Goal: Transaction & Acquisition: Subscribe to service/newsletter

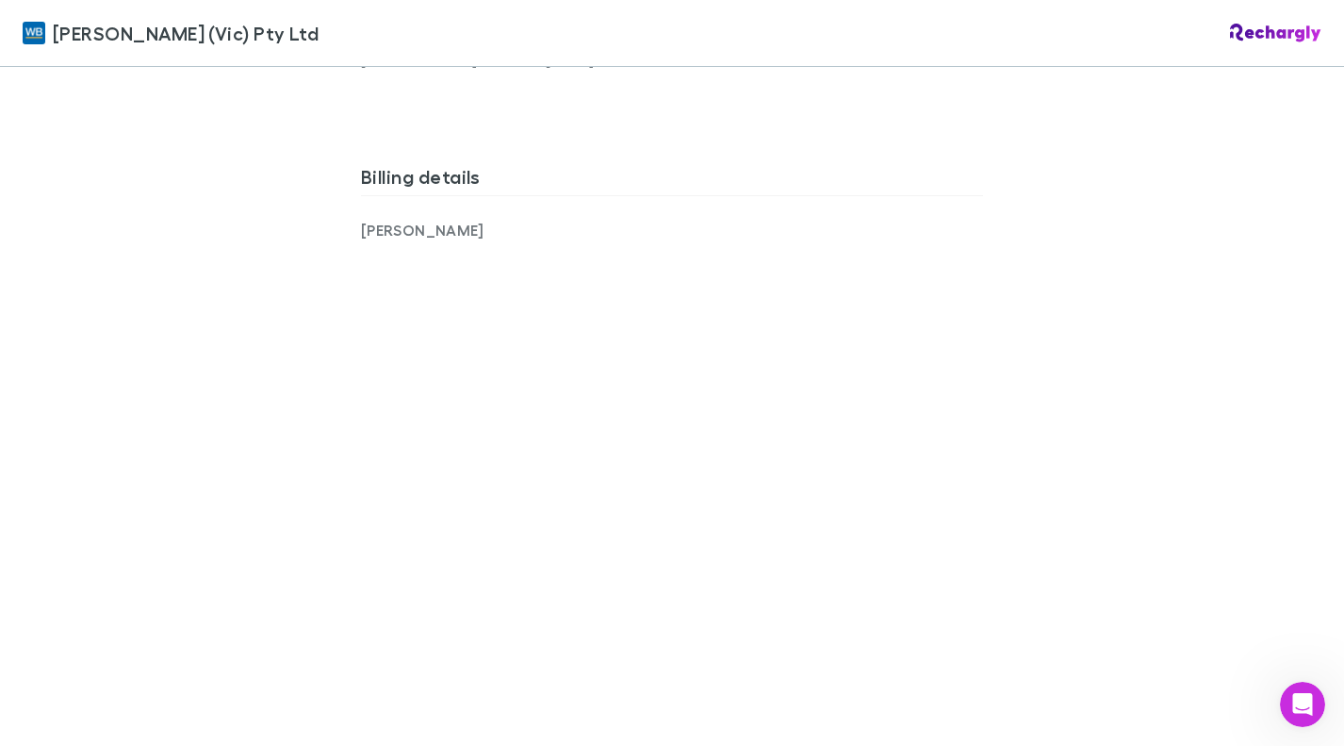
scroll to position [1331, 0]
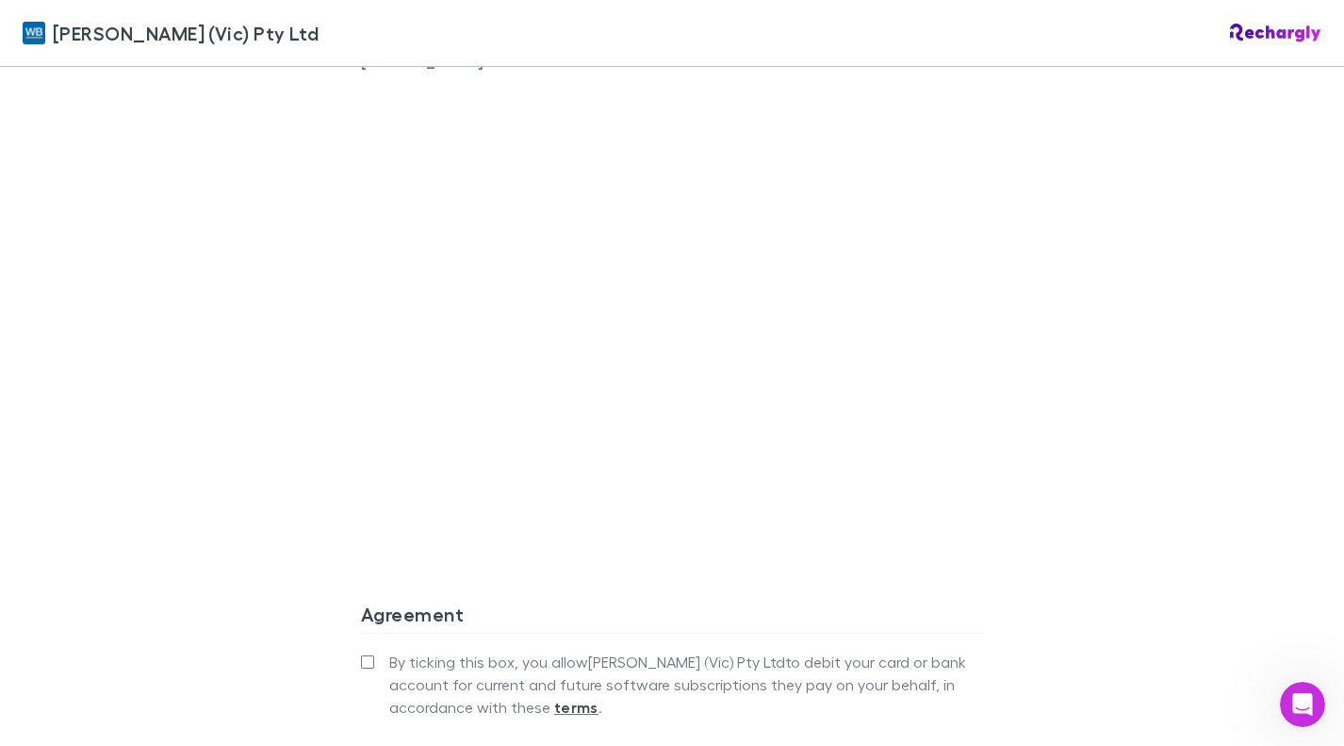
click at [272, 522] on div "[PERSON_NAME] (Vic) Pty Ltd [PERSON_NAME] (Vic) Pty Ltd Software subscriptions …" at bounding box center [672, 373] width 1344 height 746
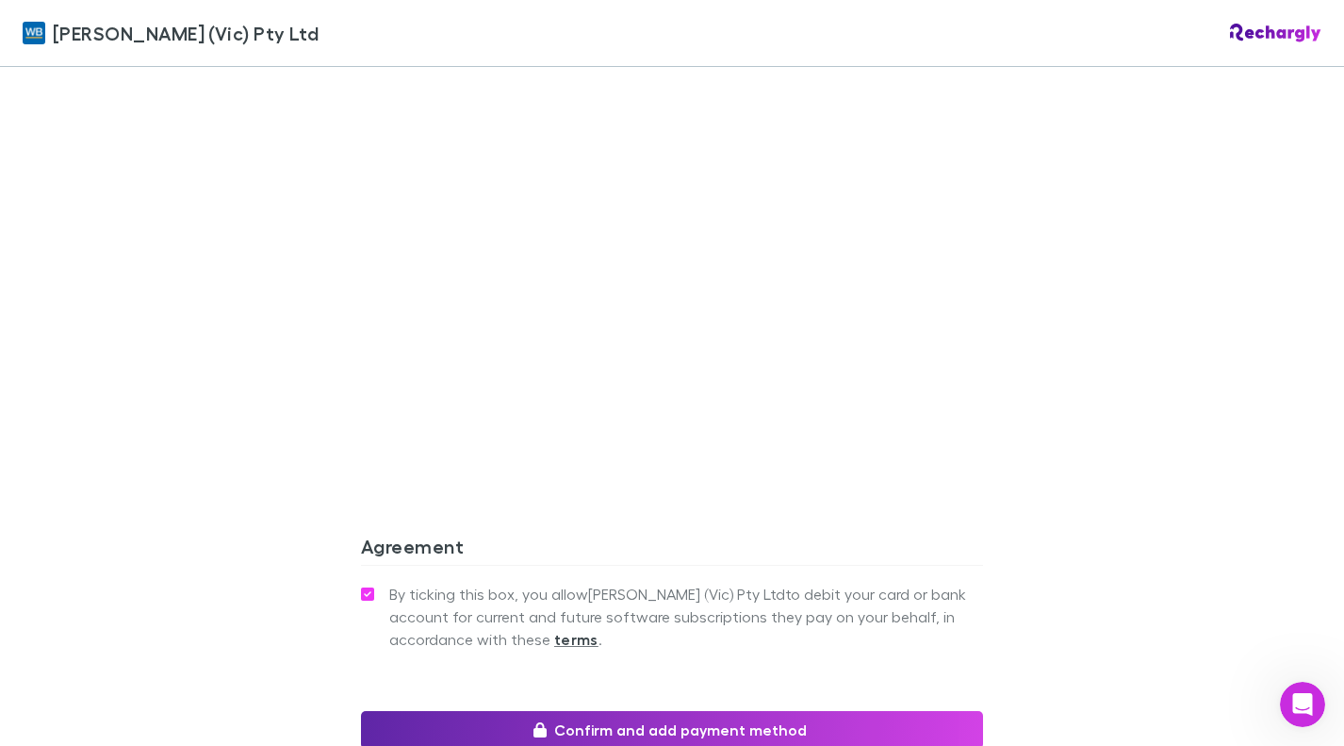
scroll to position [1606, 0]
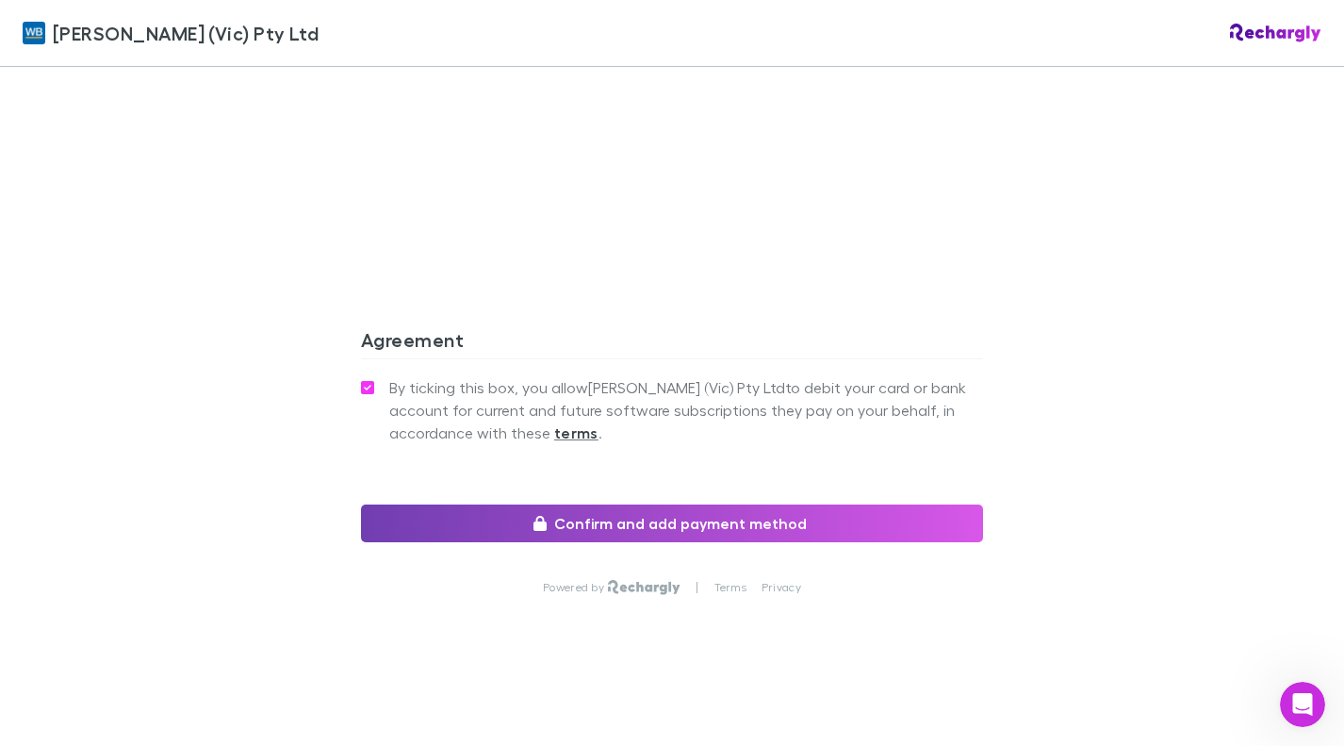
click at [679, 524] on button "Confirm and add payment method" at bounding box center [672, 523] width 622 height 38
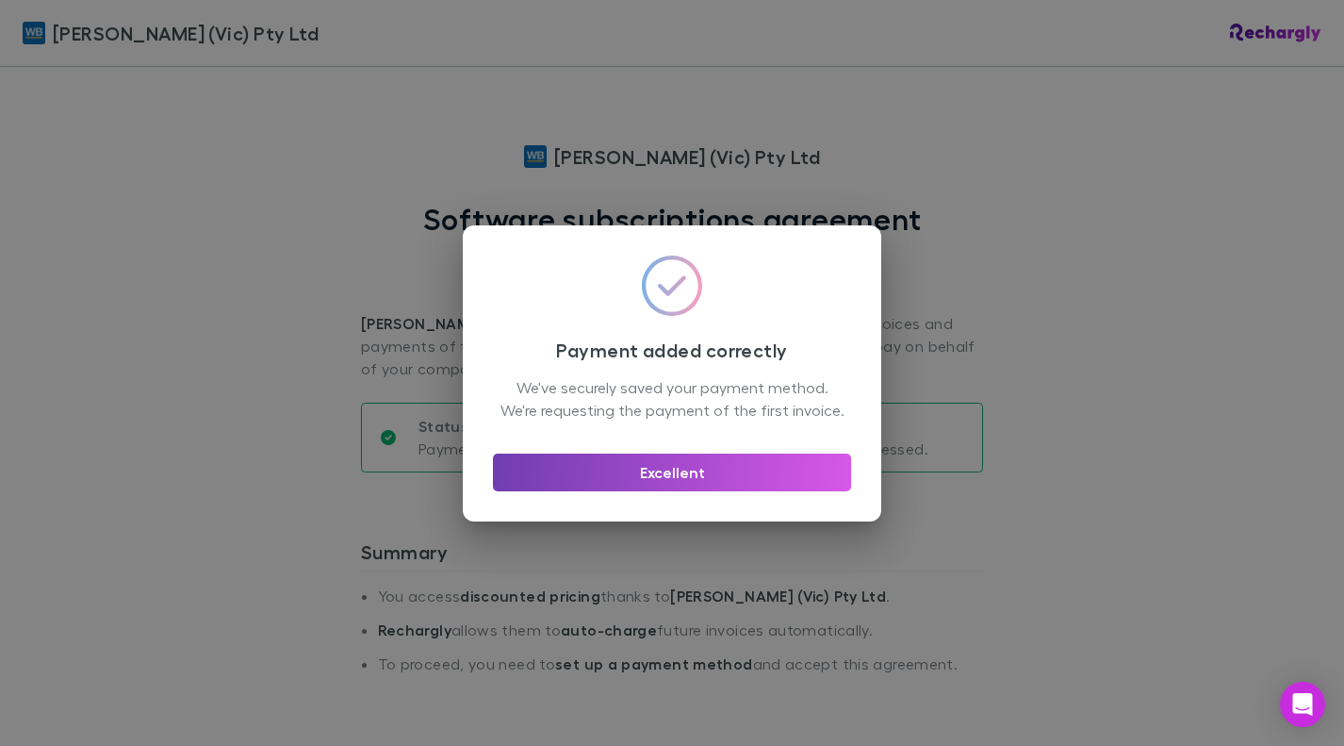
click at [664, 481] on button "Excellent" at bounding box center [672, 472] width 358 height 38
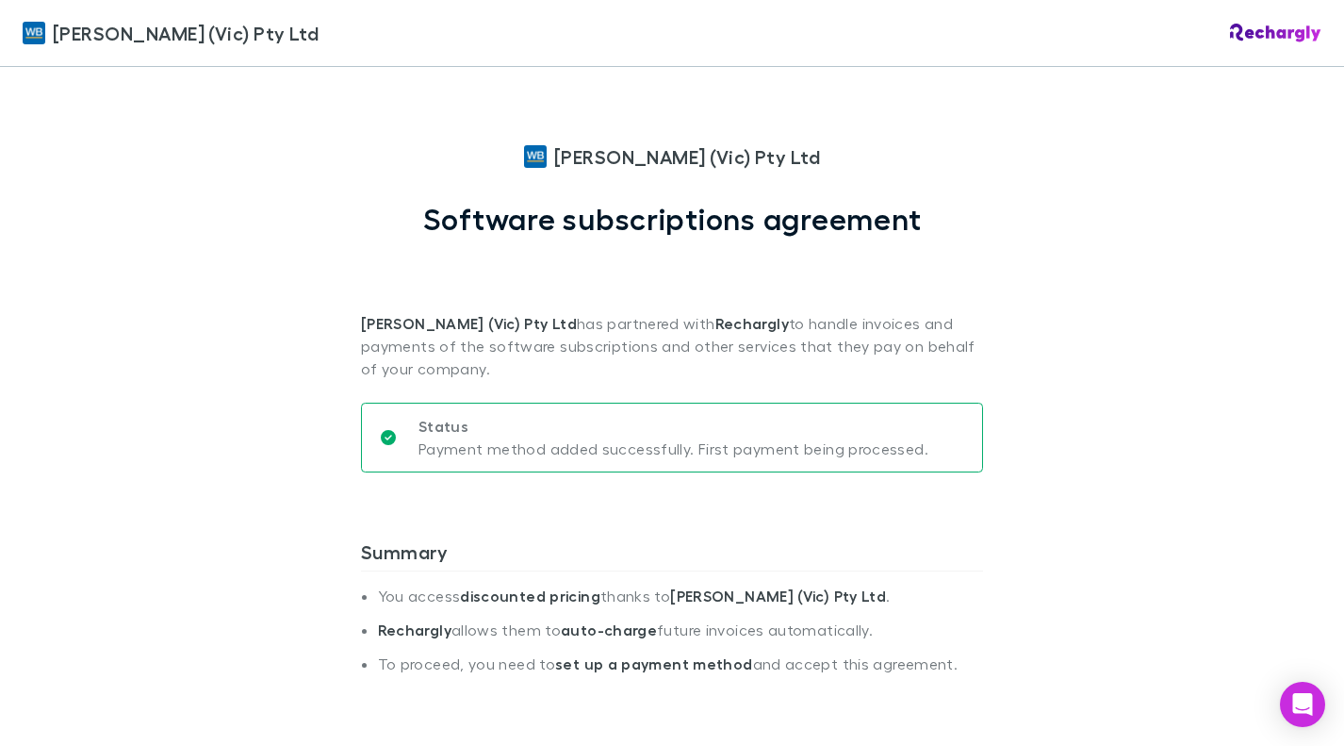
scroll to position [231, 0]
